Goal: Task Accomplishment & Management: Manage account settings

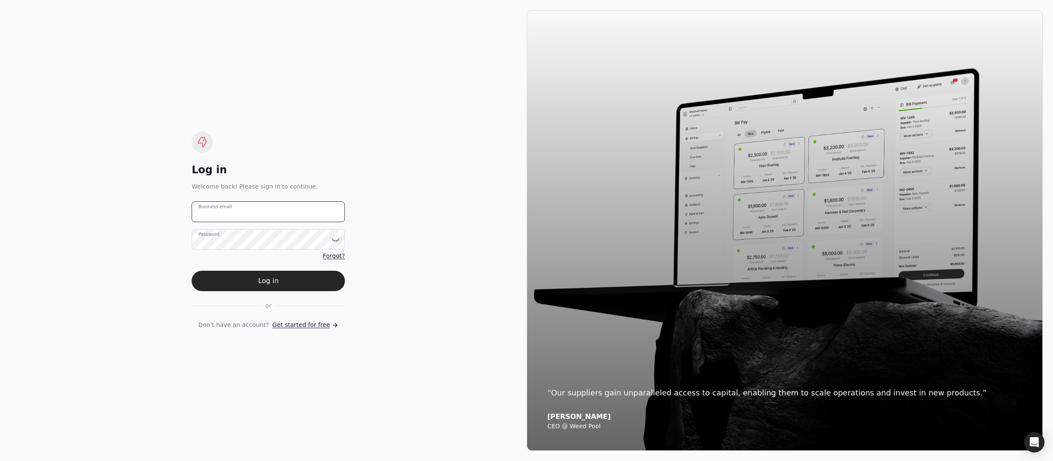
click at [330, 210] on email "Business email" at bounding box center [268, 211] width 153 height 21
click at [232, 214] on email "[EMAIL_ADDRESS][DOMAIN_NAME]" at bounding box center [268, 211] width 153 height 21
type email "[EMAIL_ADDRESS][DOMAIN_NAME]"
click at [290, 290] on button "Log in" at bounding box center [268, 281] width 153 height 20
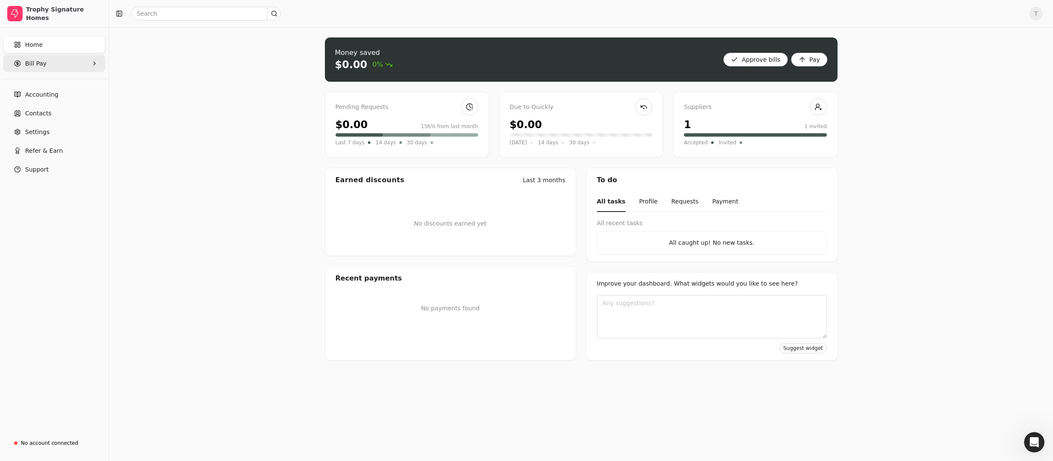
click at [62, 68] on Pay "Bill Pay" at bounding box center [54, 63] width 102 height 17
click at [56, 84] on Bills "All Bills" at bounding box center [54, 83] width 98 height 17
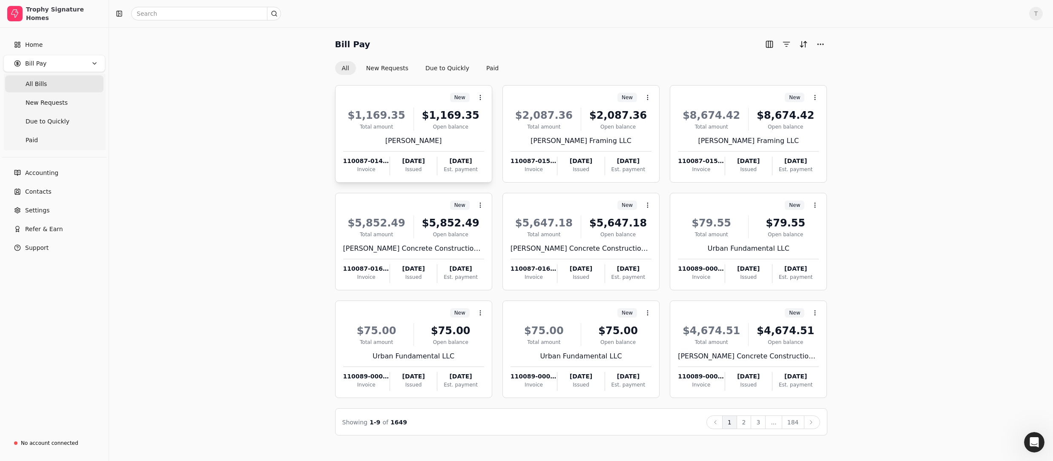
click at [404, 146] on div "$1,169.35 Total amount $1,169.35 Open balance [PERSON_NAME] 110087-014811-01 In…" at bounding box center [413, 139] width 141 height 73
click at [499, 121] on span "Open" at bounding box center [494, 118] width 16 height 9
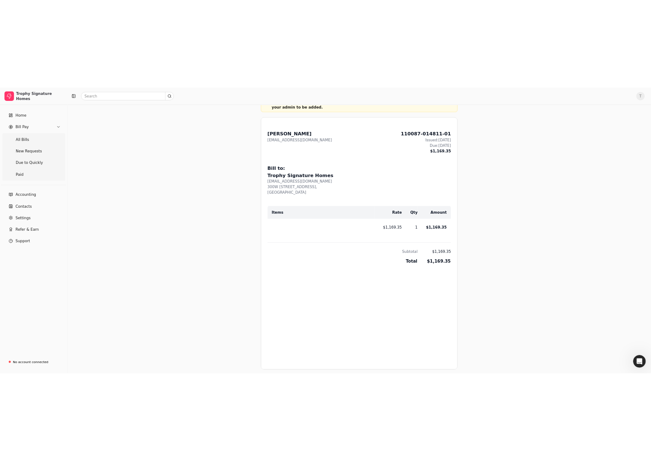
scroll to position [326, 0]
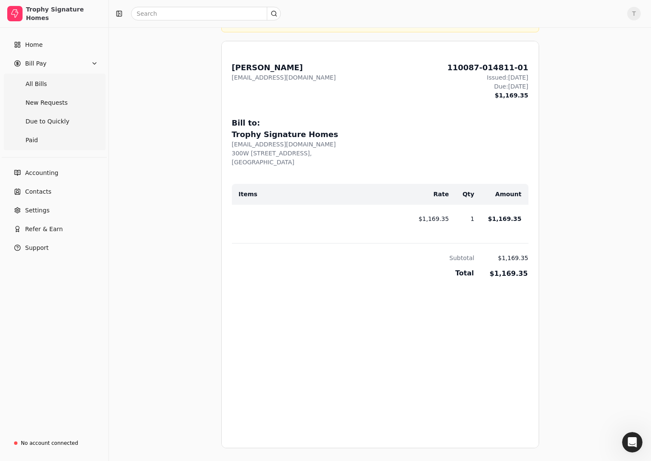
click at [565, 171] on div "Bills 110087-014811-01 Ready to sync with accounting [PERSON_NAME] 110087-01481…" at bounding box center [380, 196] width 522 height 968
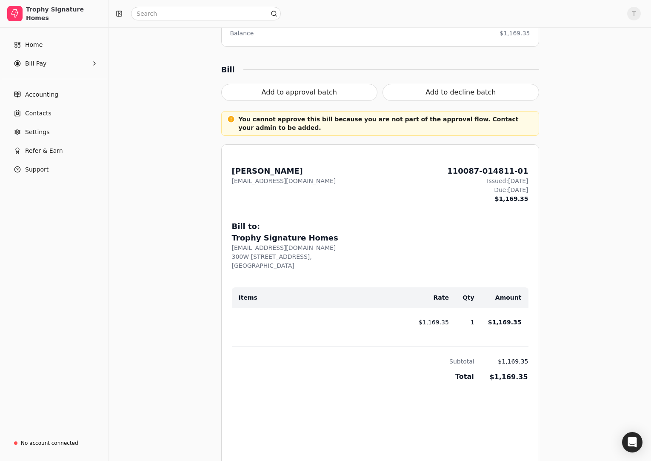
scroll to position [223, 0]
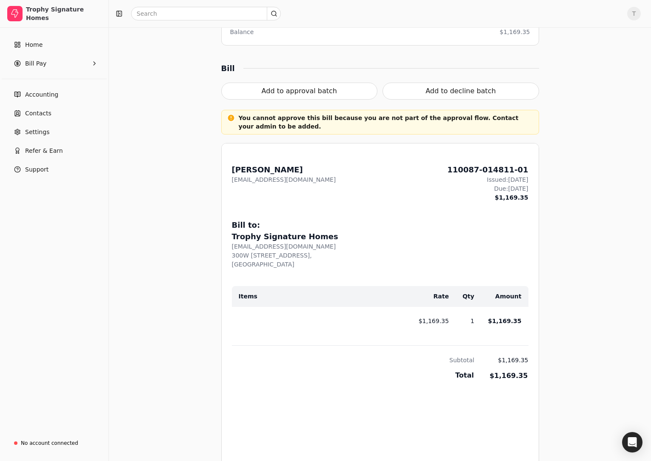
click at [579, 160] on div "Bills 110087-014811-01 Ready to sync with accounting [PERSON_NAME] 110087-01481…" at bounding box center [380, 298] width 522 height 968
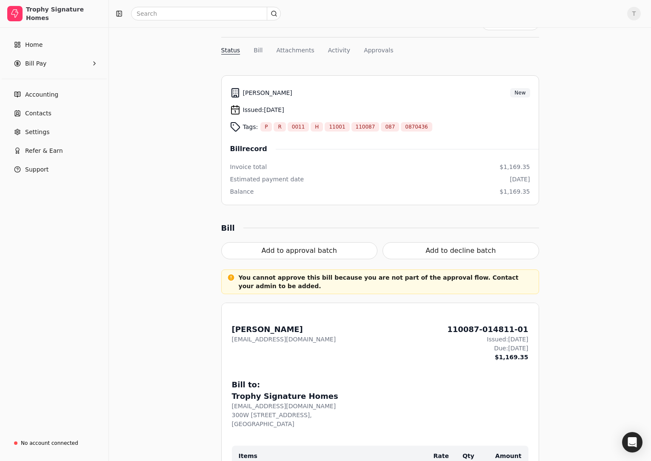
scroll to position [0, 0]
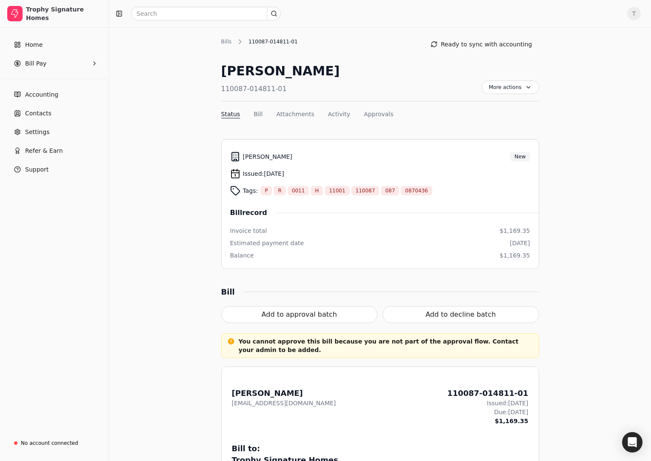
click at [638, 10] on span "T" at bounding box center [634, 14] width 14 height 14
click at [585, 67] on span "Sign Out" at bounding box center [576, 64] width 26 height 9
